Goal: Book appointment/travel/reservation

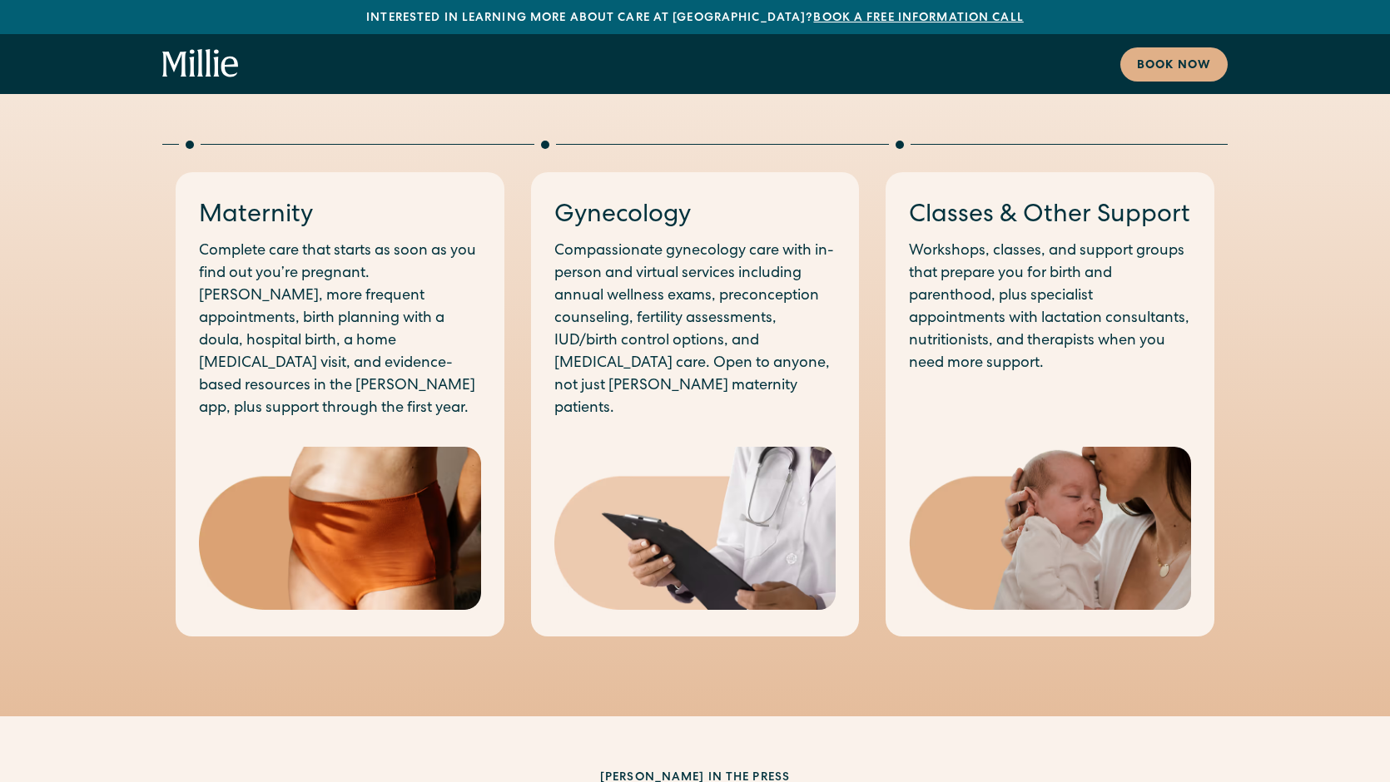
scroll to position [896, 0]
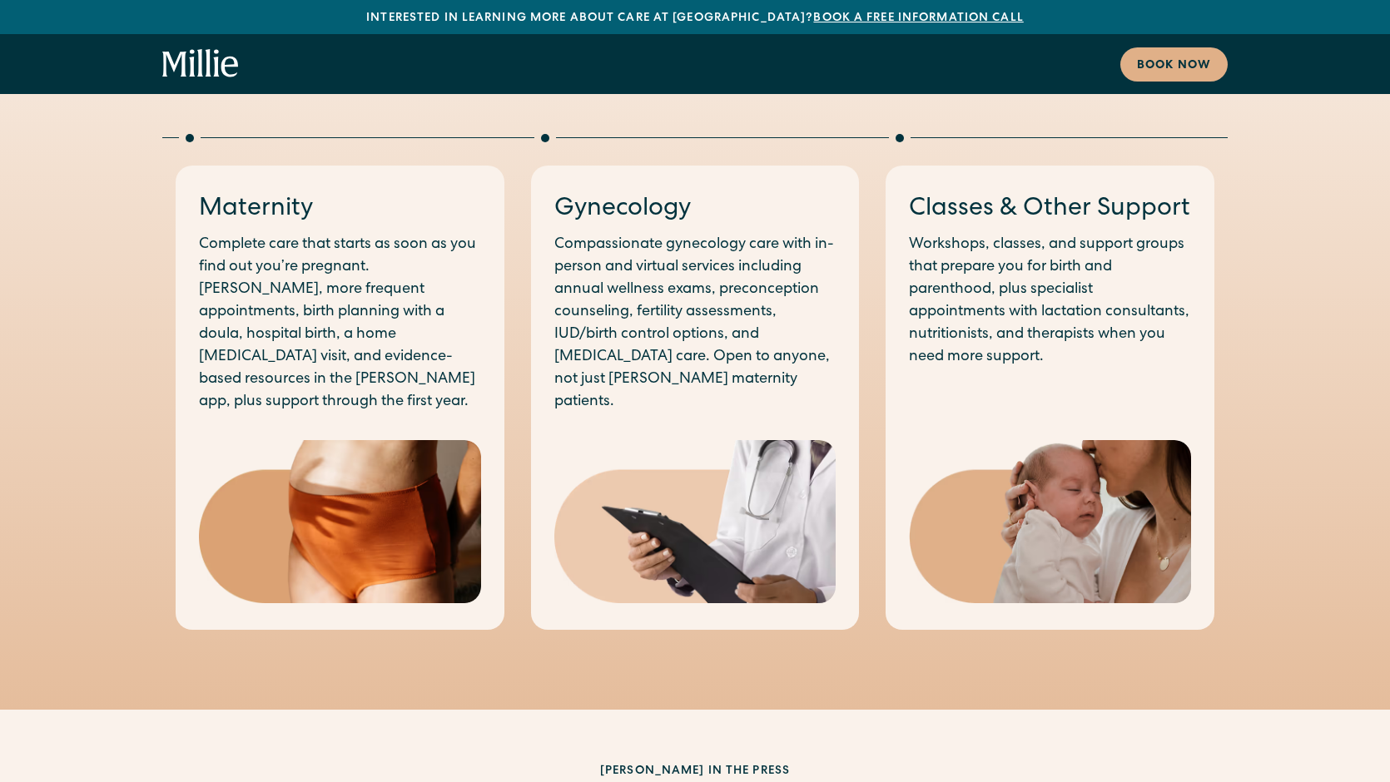
click at [624, 216] on h3 "Gynecology" at bounding box center [695, 209] width 282 height 35
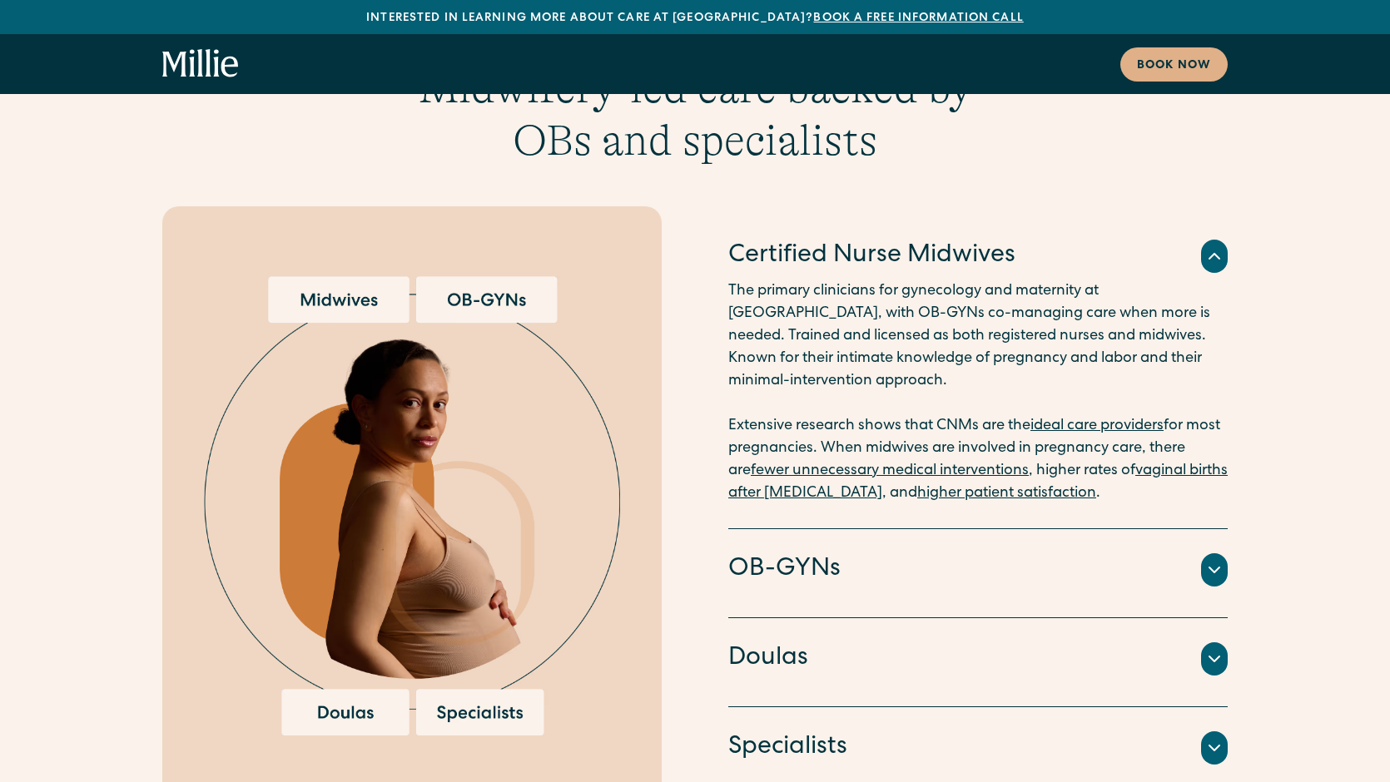
scroll to position [3218, 0]
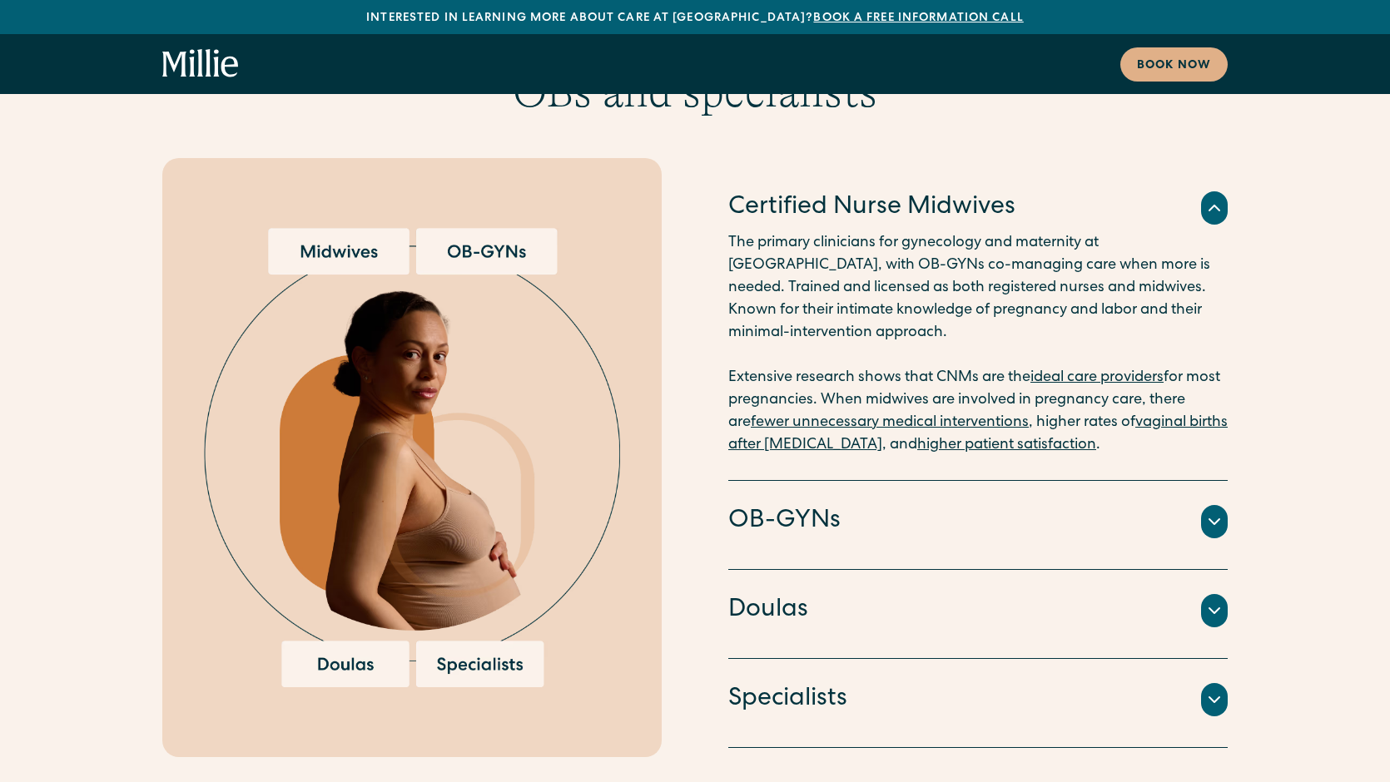
click at [830, 504] on h4 "OB-GYNs" at bounding box center [784, 521] width 112 height 35
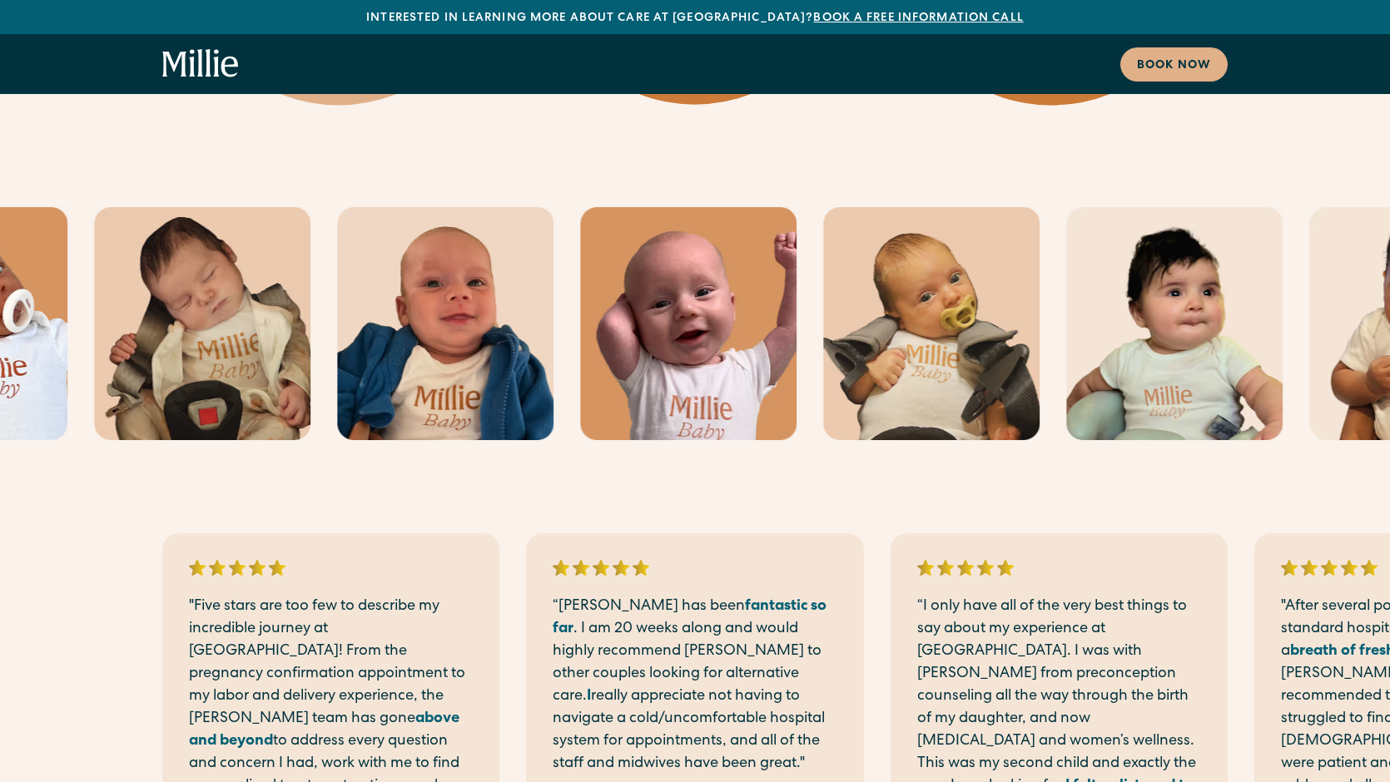
scroll to position [4428, 0]
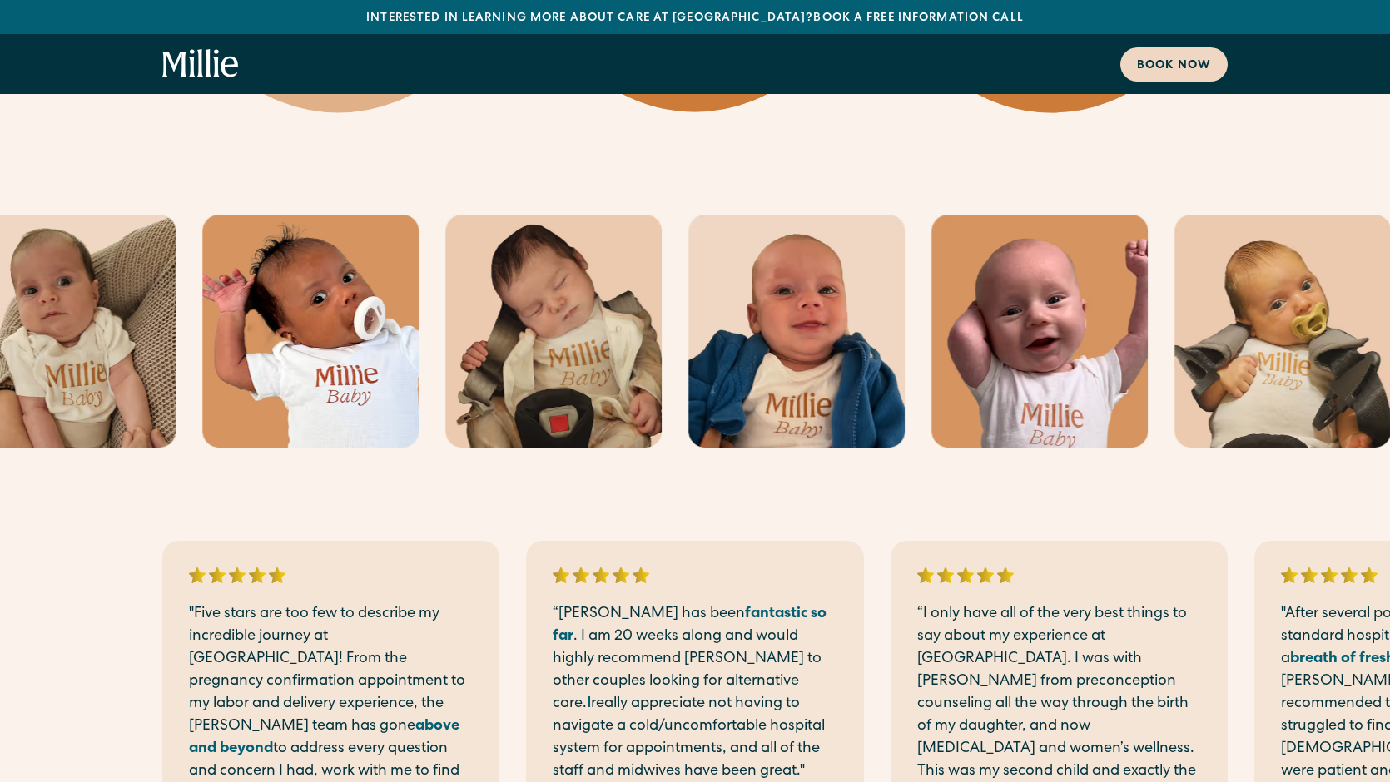
click at [1164, 68] on div "Book now" at bounding box center [1174, 65] width 74 height 17
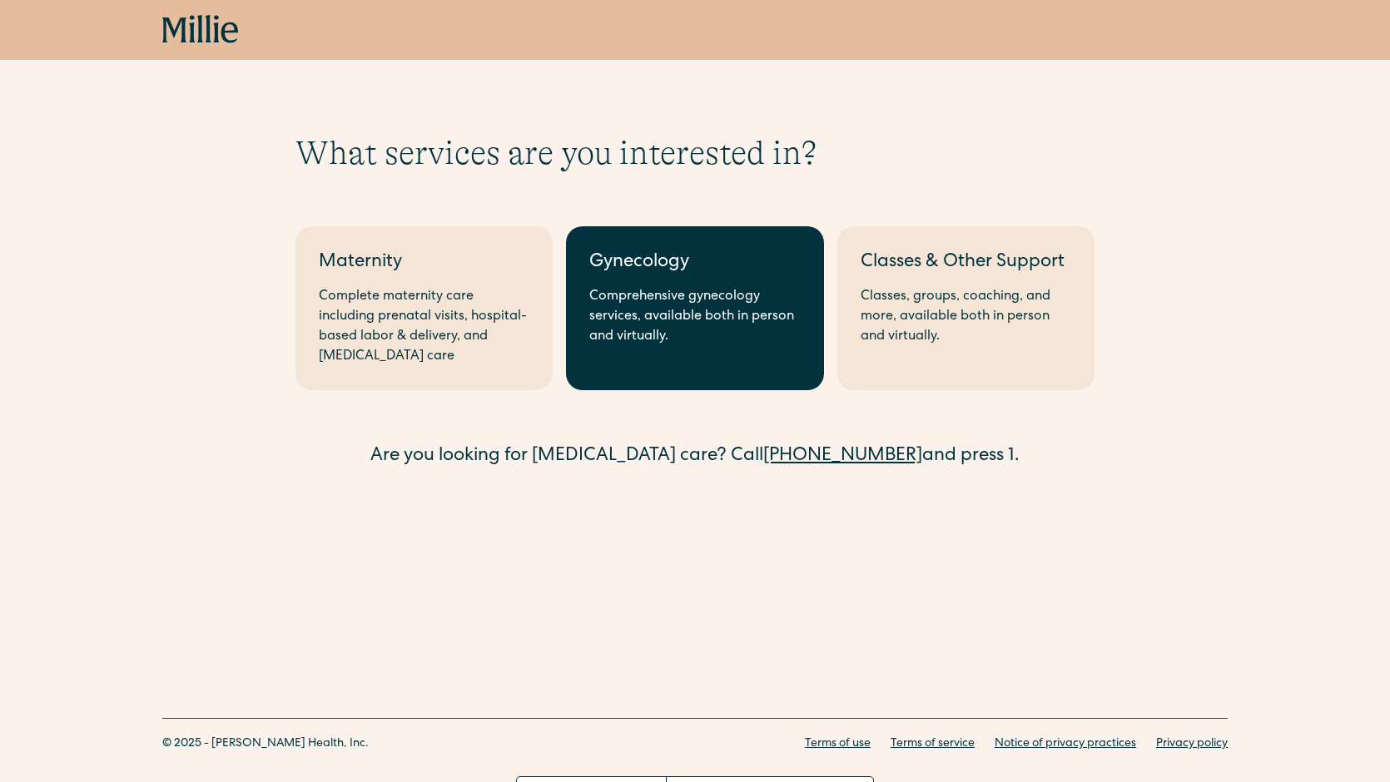
click at [675, 357] on link "Gynecology Comprehensive gynecology services, available both in person and virt…" at bounding box center [694, 308] width 257 height 164
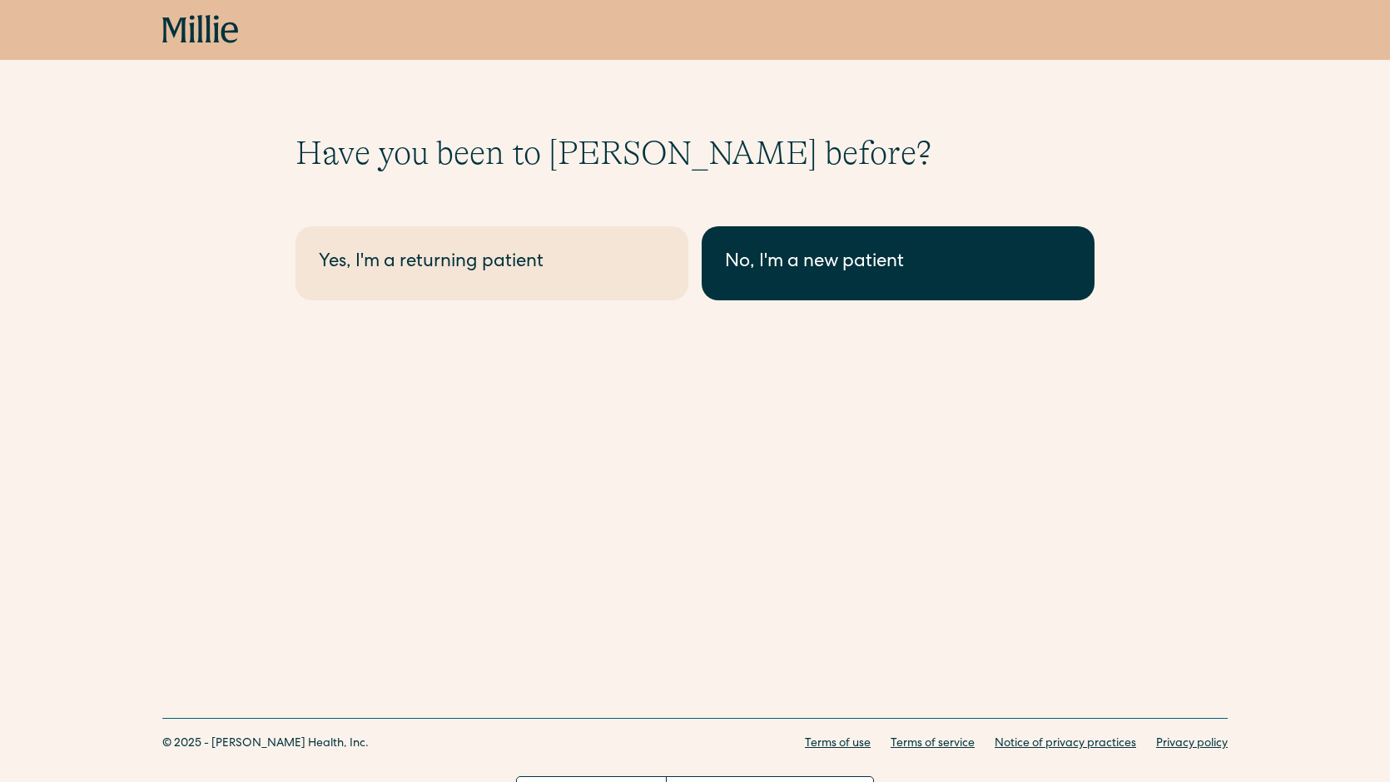
click at [793, 243] on link "No, I'm a new patient" at bounding box center [898, 263] width 393 height 74
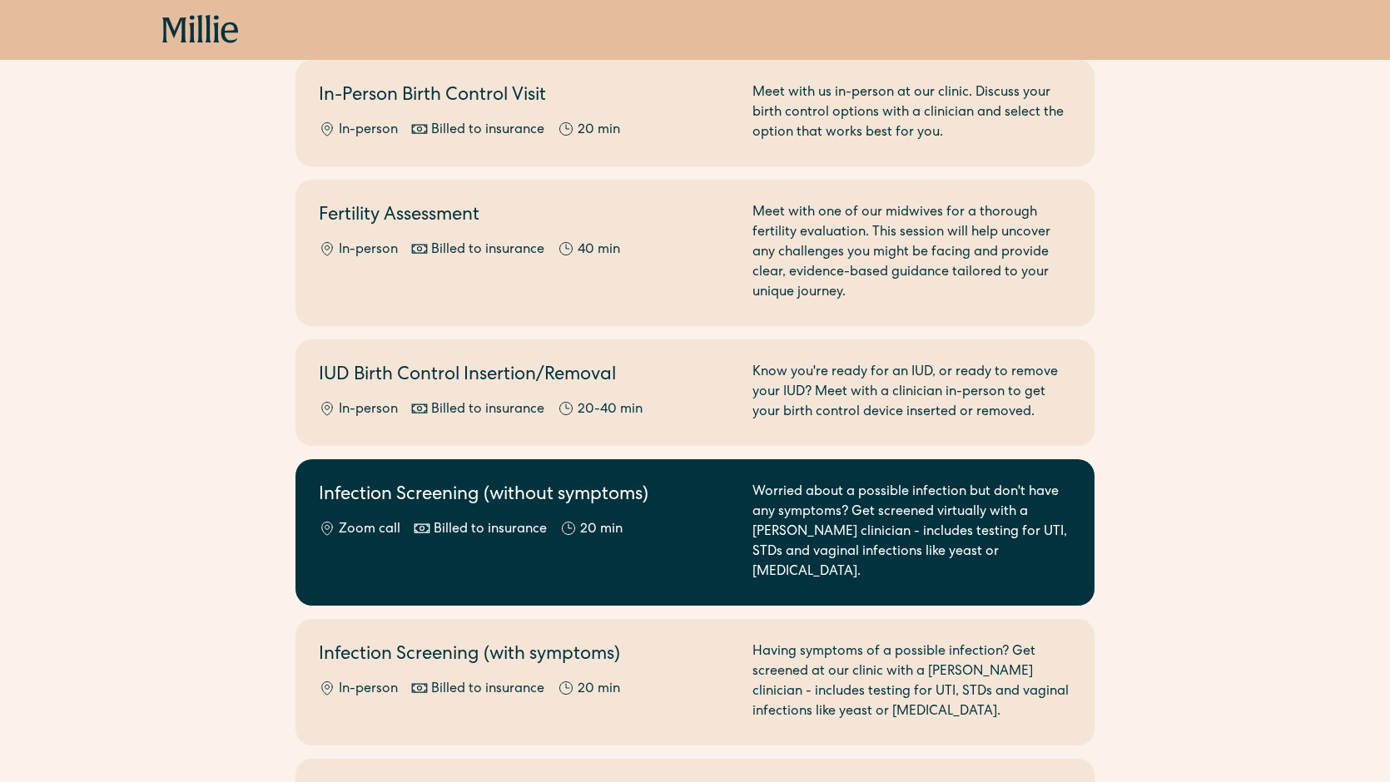
scroll to position [613, 0]
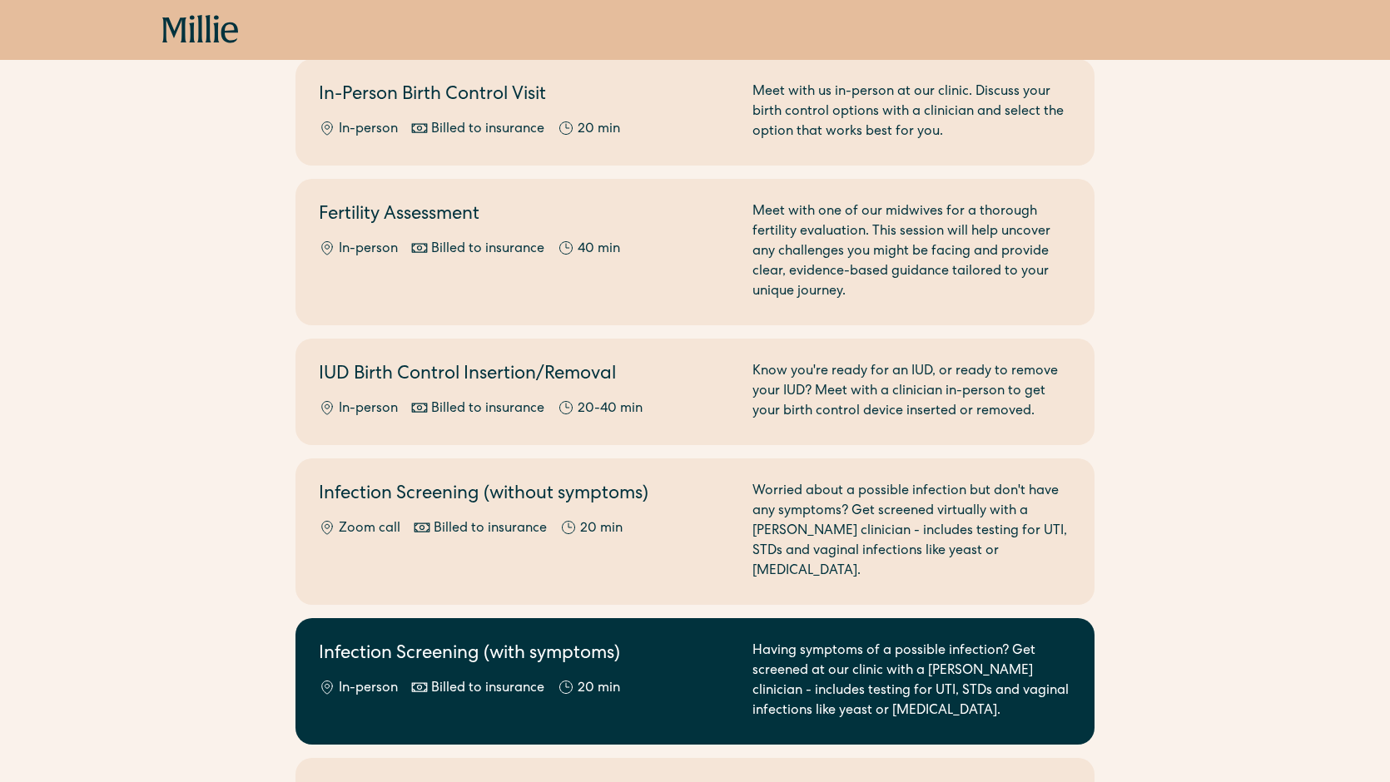
click at [705, 645] on h2 "Infection Screening (with symptoms)" at bounding box center [526, 655] width 414 height 27
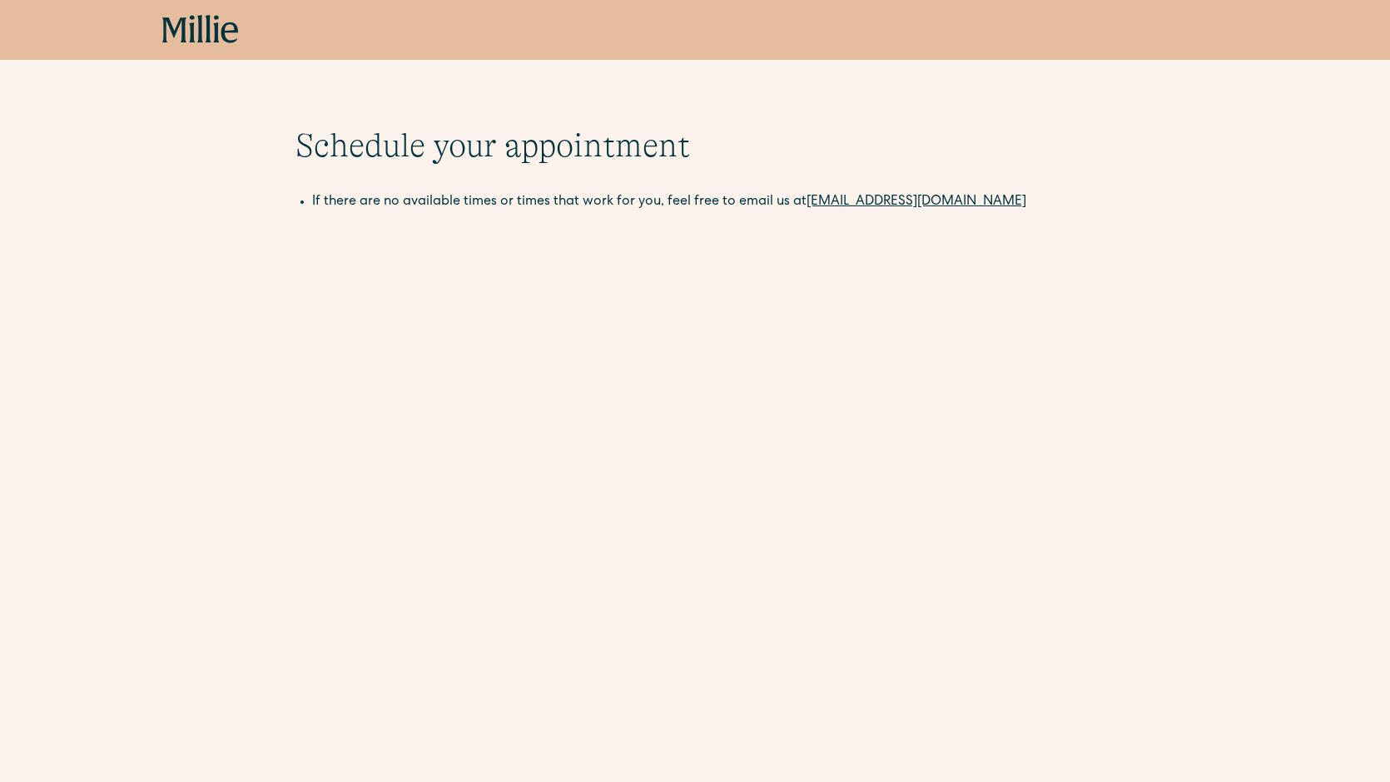
scroll to position [3, 0]
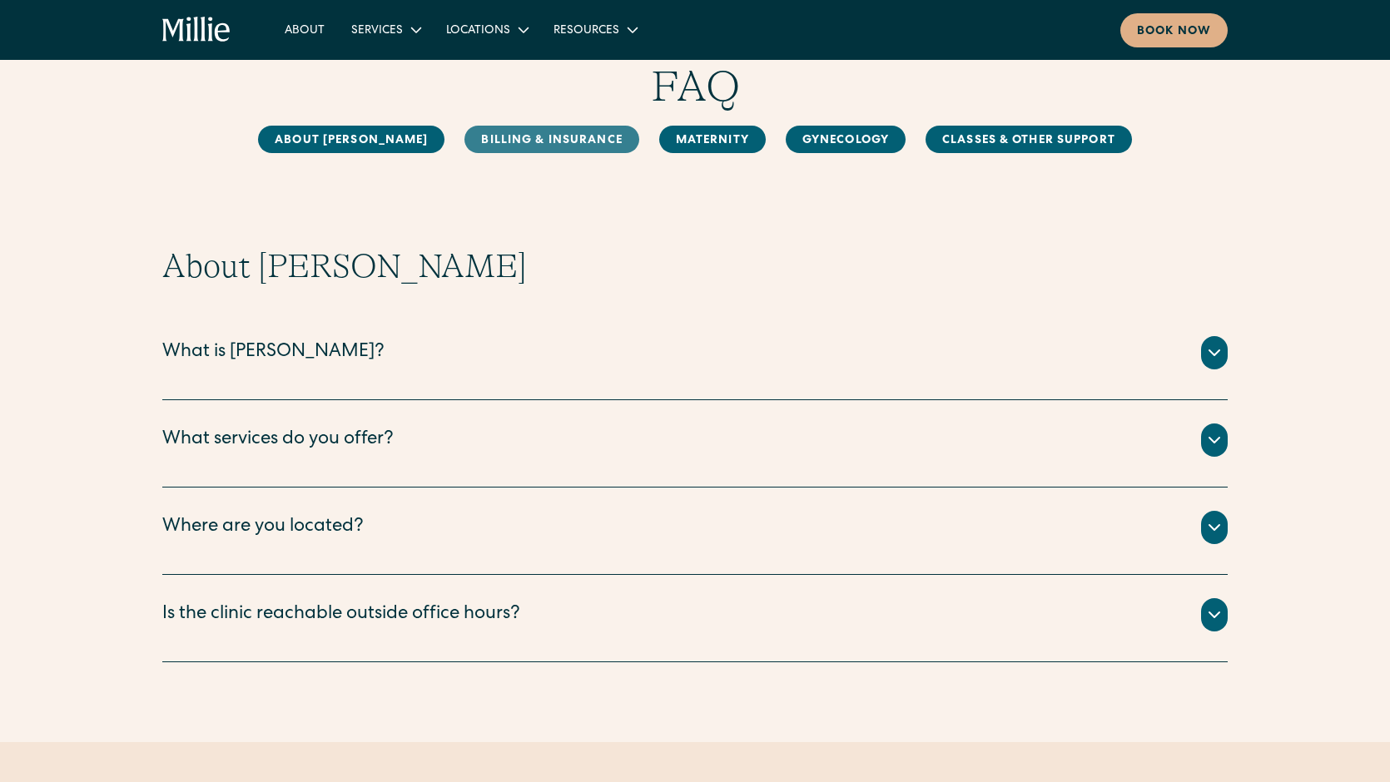
click at [520, 149] on link "Billing & Insurance" at bounding box center [551, 139] width 174 height 27
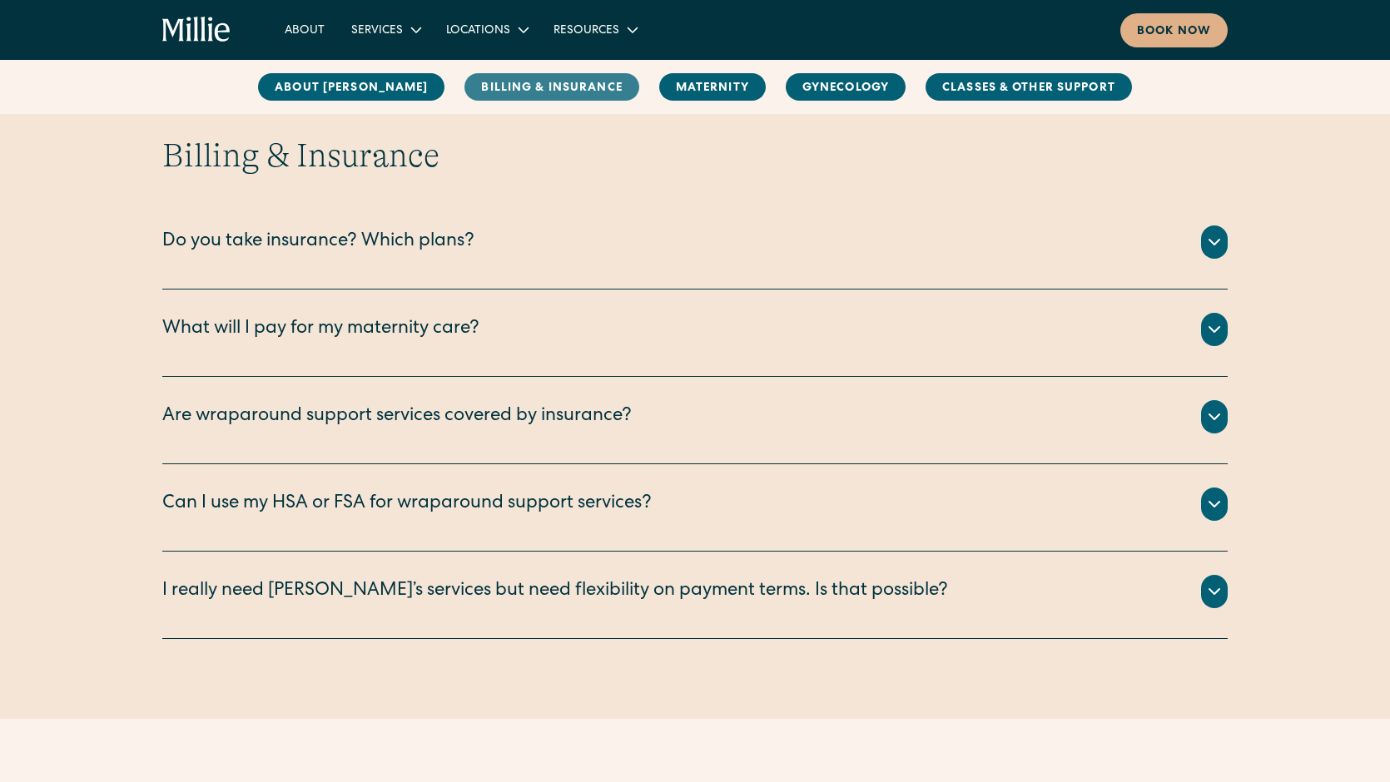
scroll to position [762, 0]
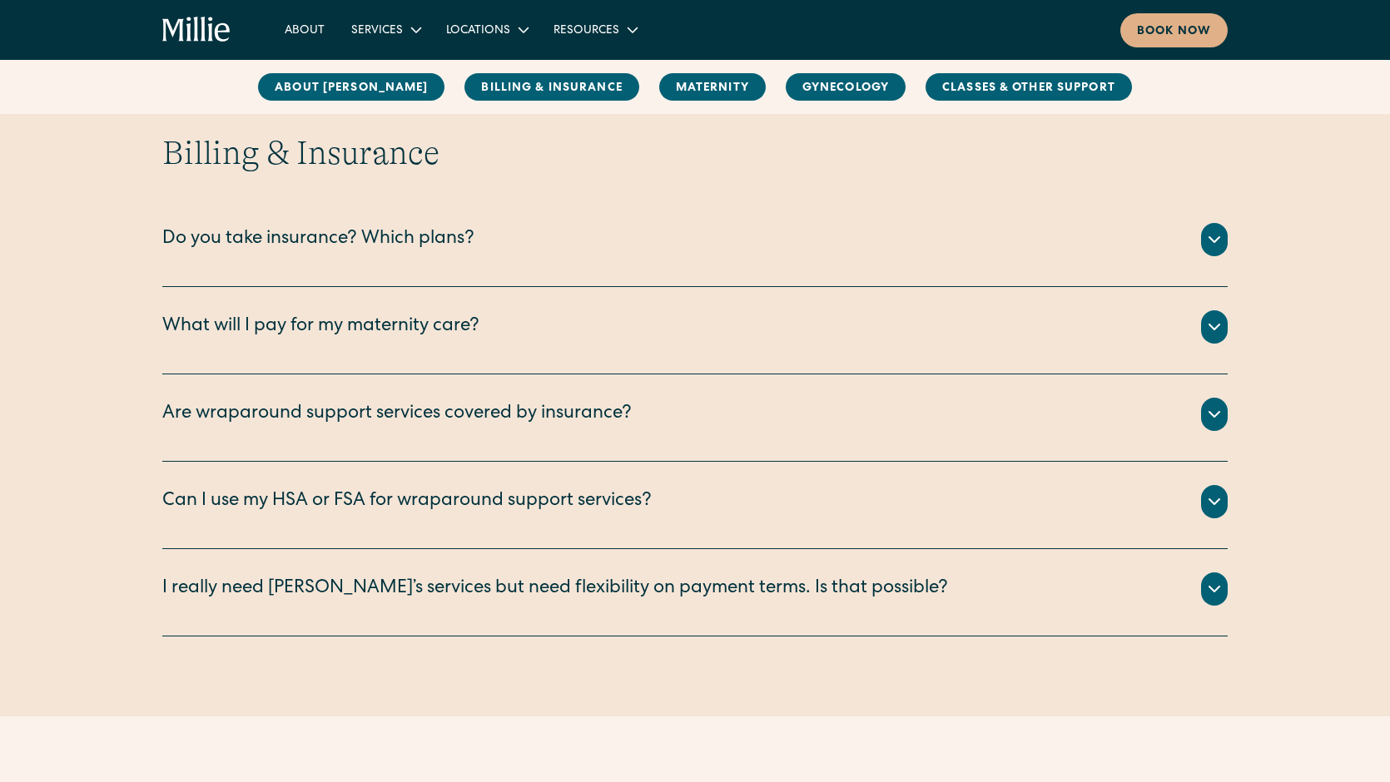
click at [429, 239] on div "Do you take insurance? Which plans?" at bounding box center [318, 239] width 312 height 27
